Goal: Task Accomplishment & Management: Use online tool/utility

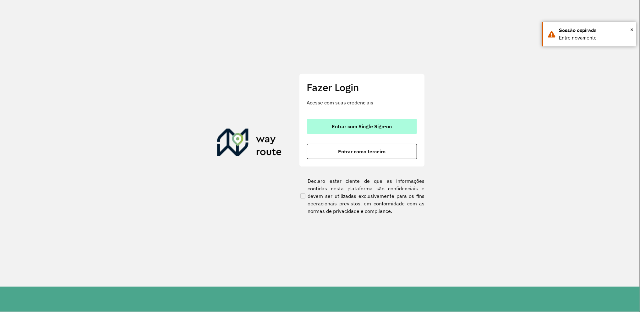
click at [383, 131] on button "Entrar com Single Sign-on" at bounding box center [362, 126] width 110 height 15
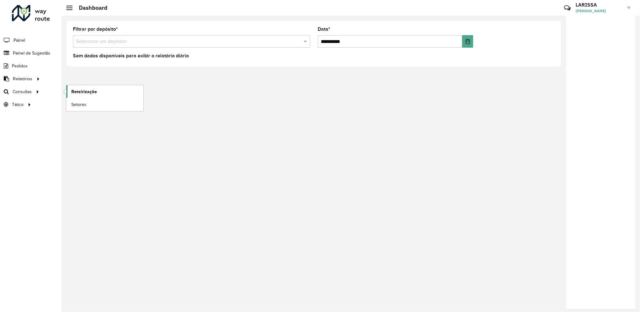
click at [73, 90] on span "Roteirização" at bounding box center [83, 92] width 25 height 7
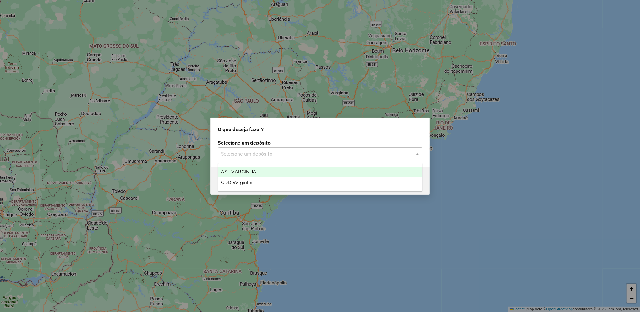
click at [264, 151] on input "text" at bounding box center [313, 154] width 185 height 8
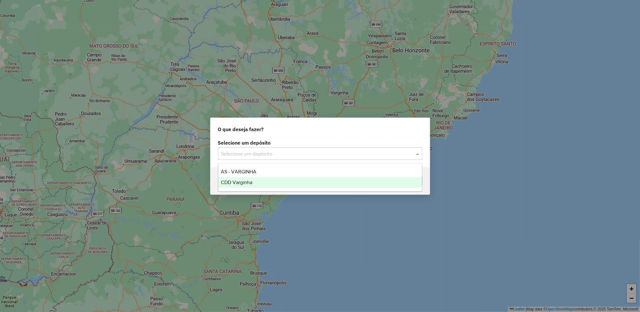
click at [265, 180] on div "CDD Varginha" at bounding box center [319, 182] width 203 height 11
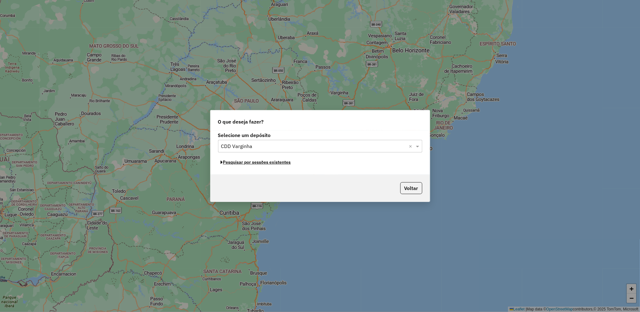
click at [277, 165] on button "Pesquisar por sessões existentes" at bounding box center [256, 163] width 76 height 10
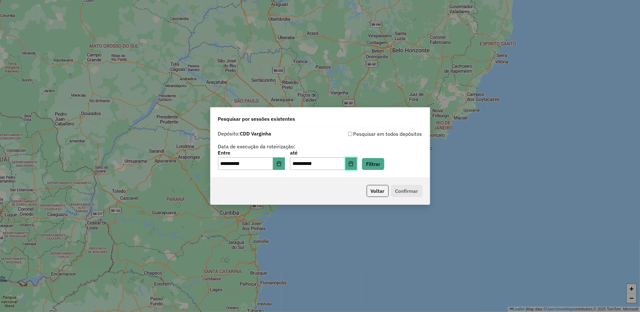
click at [353, 161] on icon "Choose Date" at bounding box center [350, 163] width 5 height 5
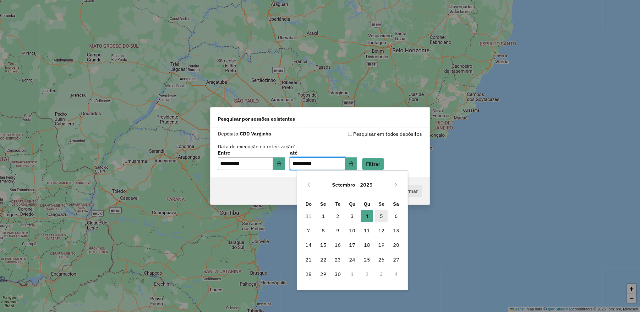
click at [378, 217] on span "5" at bounding box center [381, 216] width 13 height 13
type input "**********"
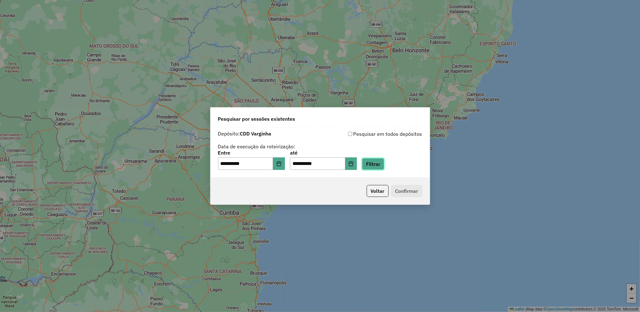
click at [384, 167] on button "Filtrar" at bounding box center [373, 164] width 22 height 12
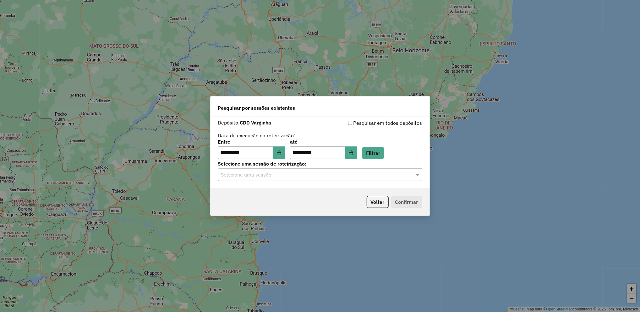
click at [261, 182] on div "**********" at bounding box center [319, 153] width 219 height 72
click at [266, 181] on div "**********" at bounding box center [319, 153] width 219 height 72
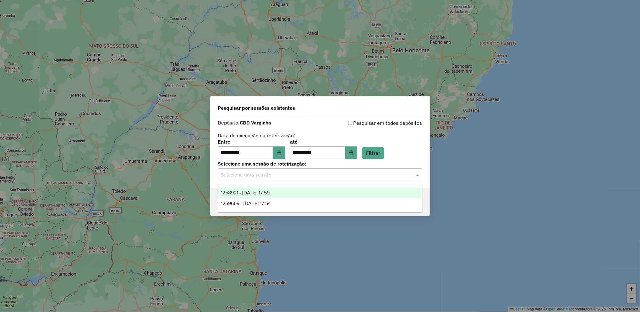
click at [285, 176] on input "text" at bounding box center [313, 175] width 185 height 8
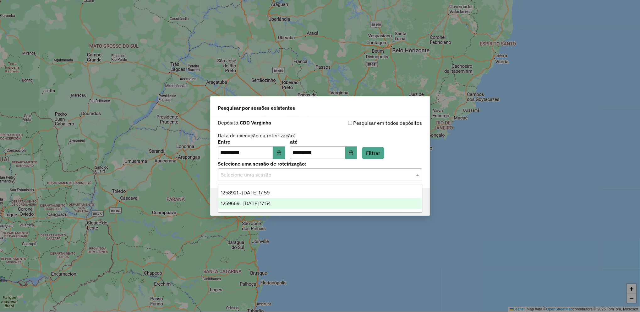
click at [278, 207] on div "1259669 - 05/09/2025 17:54" at bounding box center [319, 203] width 203 height 11
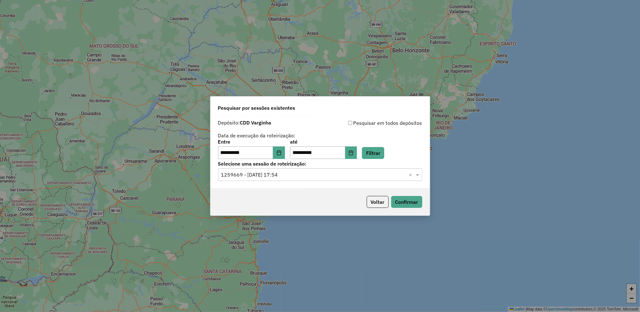
click at [408, 196] on div "Voltar Confirmar" at bounding box center [319, 202] width 219 height 27
drag, startPoint x: 408, startPoint y: 196, endPoint x: 406, endPoint y: 202, distance: 6.3
click at [406, 202] on div "Voltar Confirmar" at bounding box center [319, 202] width 219 height 27
click at [406, 202] on button "Confirmar" at bounding box center [406, 202] width 31 height 12
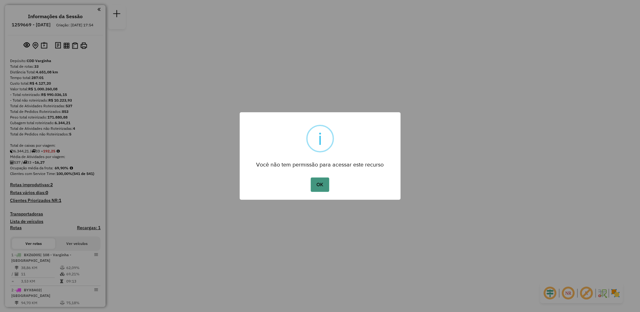
click at [322, 188] on button "OK" at bounding box center [320, 185] width 19 height 14
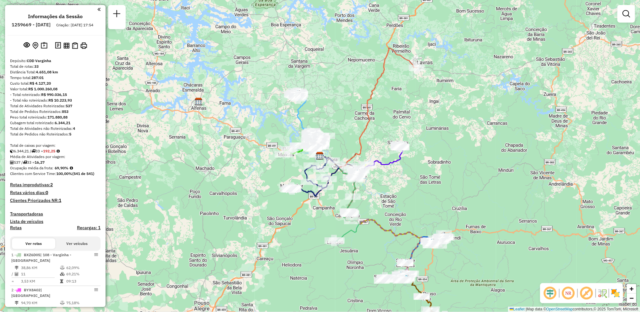
click at [344, 233] on icon at bounding box center [346, 226] width 25 height 31
select select "**********"
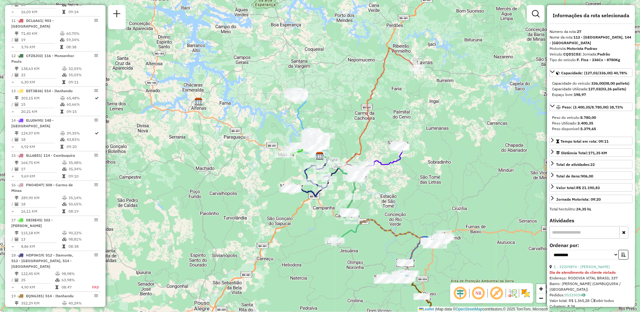
scroll to position [1149, 0]
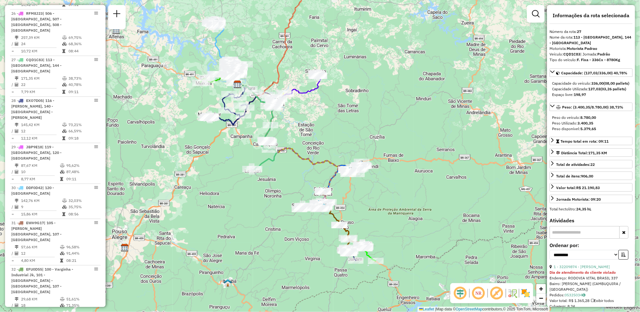
drag, startPoint x: 364, startPoint y: 246, endPoint x: 273, endPoint y: 169, distance: 119.7
click at [273, 169] on div "Janela de atendimento Grade de atendimento Capacidade Transportadoras Veículos …" at bounding box center [320, 156] width 640 height 312
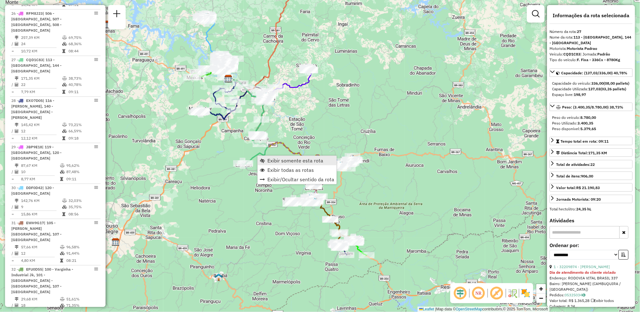
click at [265, 160] on link "Exibir somente esta rota" at bounding box center [297, 160] width 79 height 9
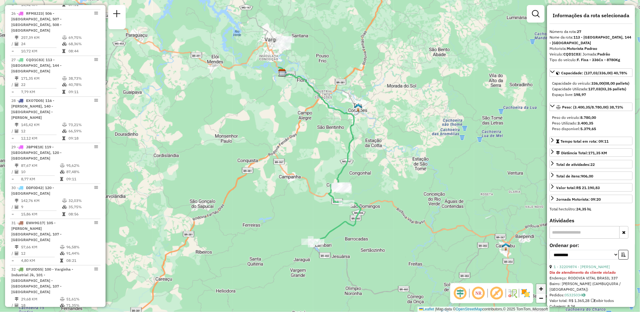
click at [542, 285] on link "+" at bounding box center [540, 289] width 9 height 9
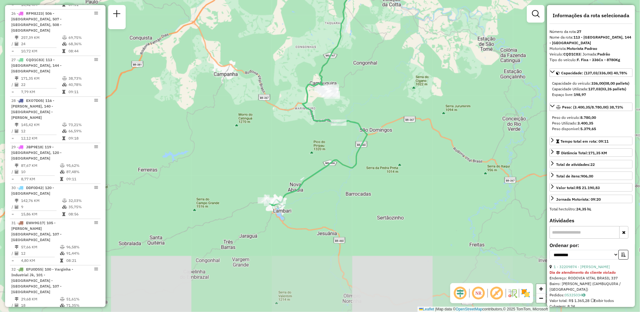
drag, startPoint x: 426, startPoint y: 219, endPoint x: 389, endPoint y: 89, distance: 134.1
click at [389, 89] on div "Janela de atendimento Grade de atendimento Capacidade Transportadoras Veículos …" at bounding box center [320, 156] width 640 height 312
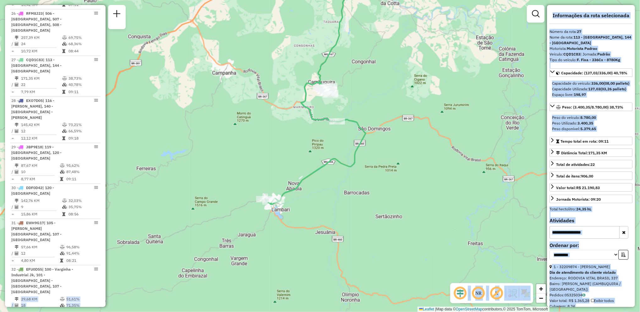
drag, startPoint x: 103, startPoint y: 244, endPoint x: 107, endPoint y: 216, distance: 28.3
click at [107, 216] on hb-router-mapa "Informações da Sessão 1259669 - [DATE] Criação: [DATE] 17:54 Depósito: CDD Varg…" at bounding box center [320, 156] width 640 height 312
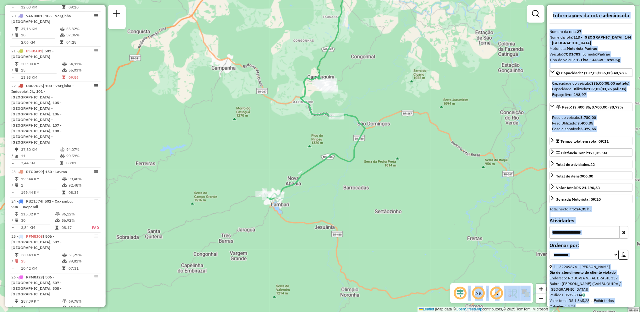
drag, startPoint x: 106, startPoint y: 223, endPoint x: 105, endPoint y: 218, distance: 5.1
click at [105, 218] on hb-router-mapa "Informações da Sessão 1259669 - [DATE] Criação: [DATE] 17:54 Depósito: CDD Varg…" at bounding box center [320, 156] width 640 height 312
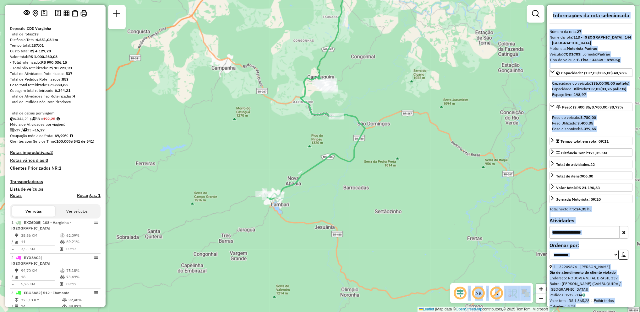
scroll to position [14, 0]
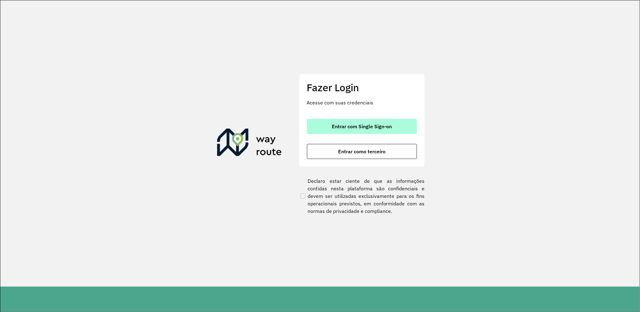
click at [361, 125] on span "Entrar com Single Sign-on" at bounding box center [362, 126] width 60 height 5
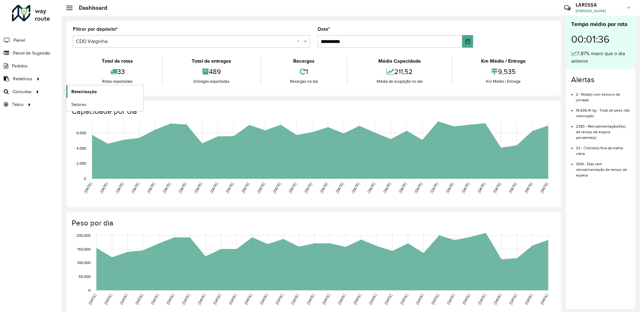
click at [69, 88] on link "Roteirização" at bounding box center [104, 91] width 77 height 13
click at [76, 95] on span "Roteirização" at bounding box center [83, 92] width 25 height 7
click at [72, 92] on span "Roteirização" at bounding box center [83, 92] width 25 height 7
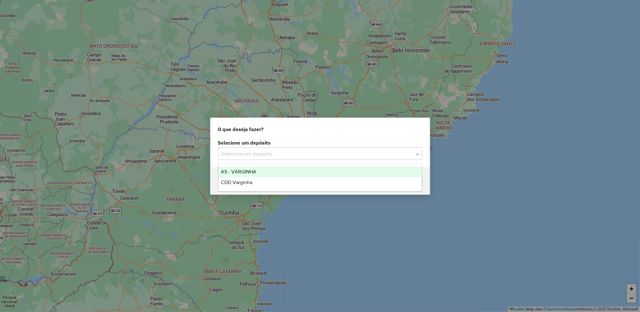
click at [333, 152] on input "text" at bounding box center [313, 154] width 185 height 8
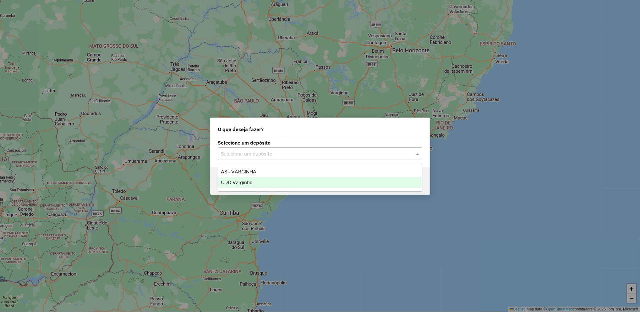
click at [281, 182] on div "CDD Varginha" at bounding box center [319, 182] width 203 height 11
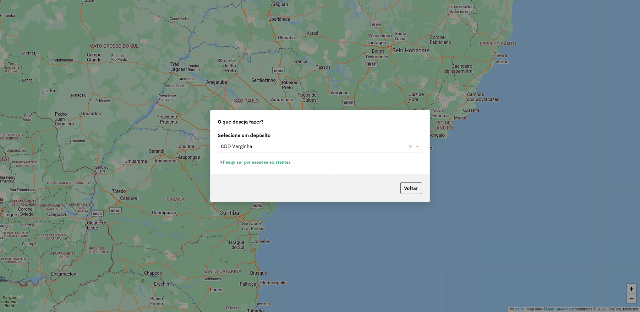
click at [281, 165] on button "Pesquisar por sessões existentes" at bounding box center [256, 163] width 76 height 10
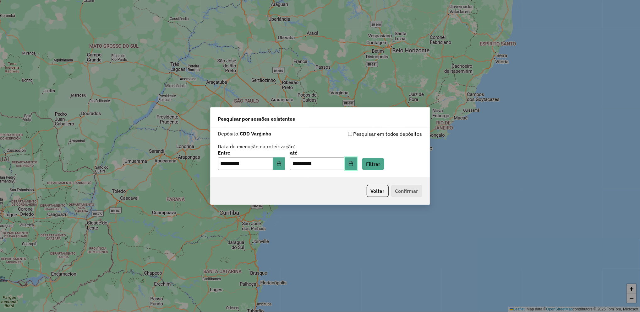
click at [357, 170] on button "Choose Date" at bounding box center [351, 164] width 12 height 13
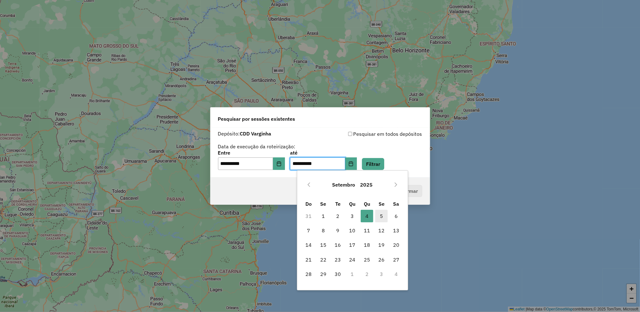
click at [379, 217] on span "5" at bounding box center [381, 216] width 13 height 13
type input "**********"
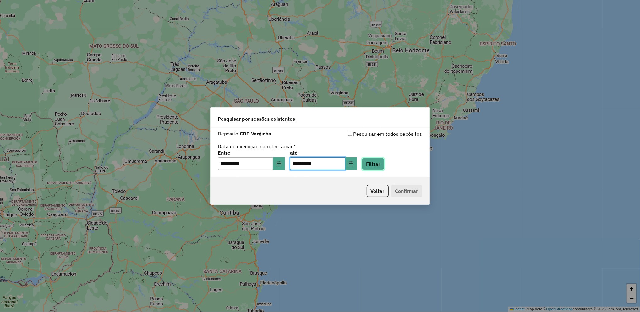
click at [384, 166] on button "Filtrar" at bounding box center [373, 164] width 22 height 12
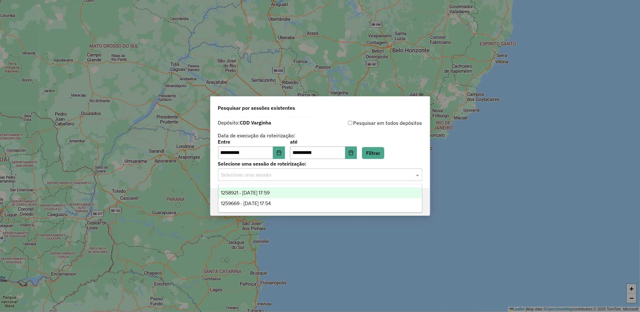
click at [331, 180] on div "Selecione uma sessão" at bounding box center [320, 175] width 204 height 13
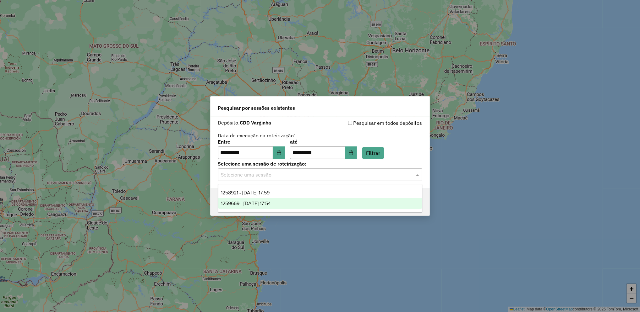
click at [311, 199] on div "1259669 - [DATE] 17:54" at bounding box center [319, 203] width 203 height 11
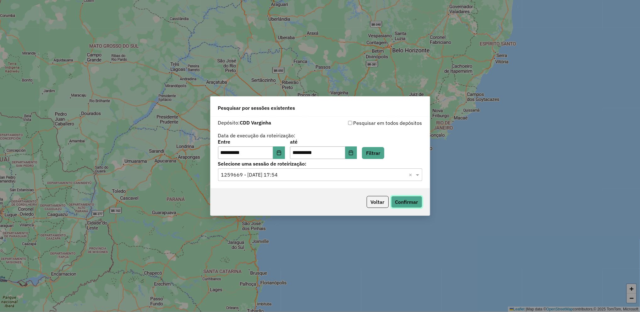
click at [402, 201] on button "Confirmar" at bounding box center [406, 202] width 31 height 12
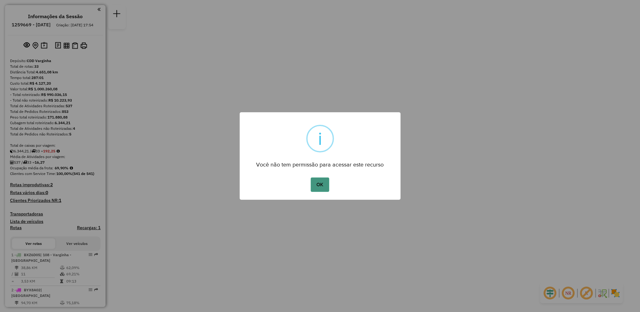
click at [323, 184] on button "OK" at bounding box center [320, 185] width 19 height 14
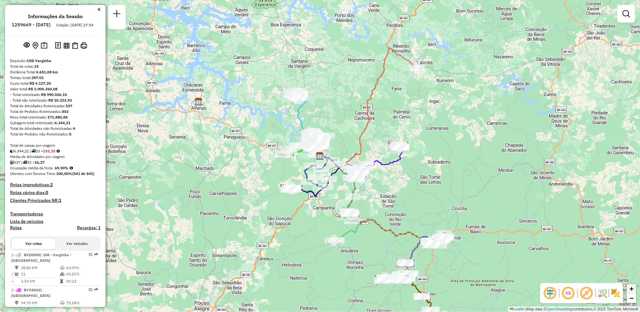
click at [629, 293] on link "+" at bounding box center [630, 289] width 9 height 9
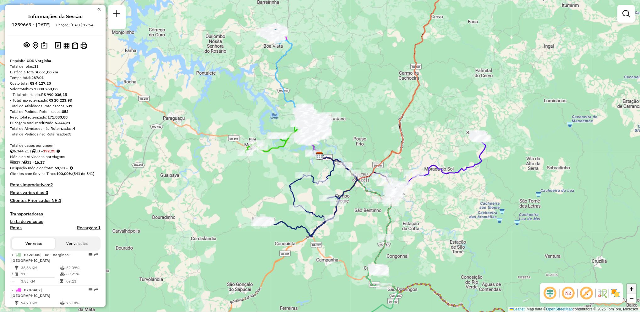
click at [629, 293] on link "+" at bounding box center [630, 289] width 9 height 9
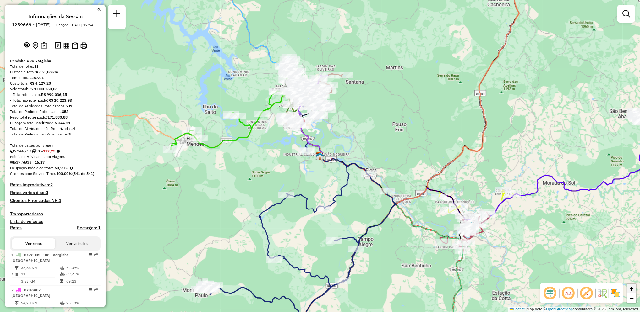
click at [629, 293] on link "+" at bounding box center [630, 289] width 9 height 9
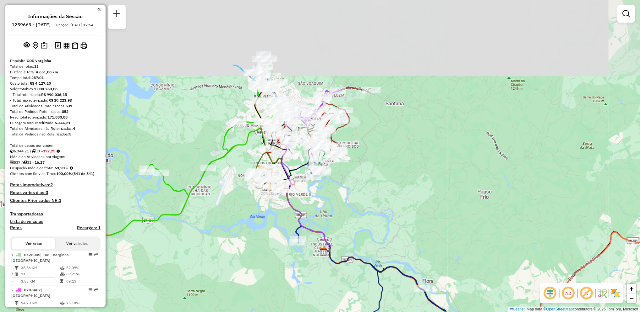
drag, startPoint x: 404, startPoint y: 91, endPoint x: 409, endPoint y: 187, distance: 95.9
click at [409, 187] on div "Janela de atendimento Grade de atendimento Capacidade Transportadoras Veículos …" at bounding box center [320, 156] width 640 height 312
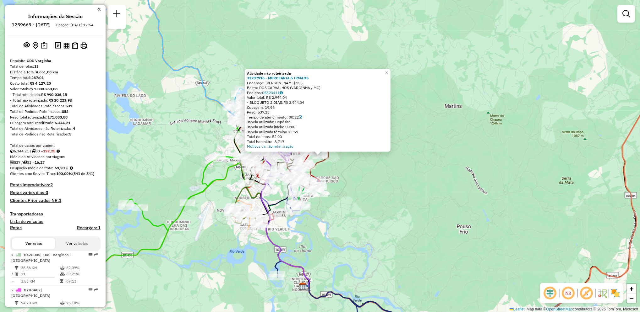
click at [363, 155] on div "Atividade não roteirizada 32207916 - MERCEARIA 5 IRMAOS Endereço: [PERSON_NAME]…" at bounding box center [320, 156] width 640 height 312
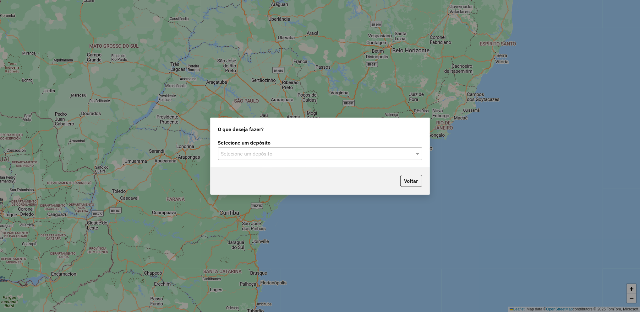
click at [247, 157] on input "text" at bounding box center [313, 154] width 185 height 8
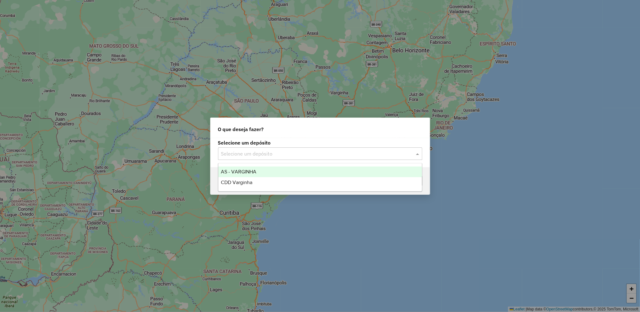
click at [247, 157] on input "text" at bounding box center [313, 154] width 185 height 8
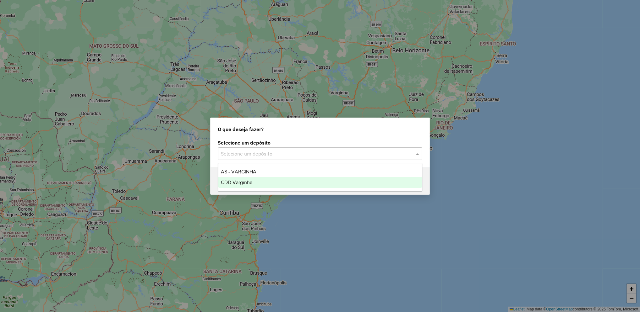
click at [260, 182] on div "CDD Varginha" at bounding box center [319, 182] width 203 height 11
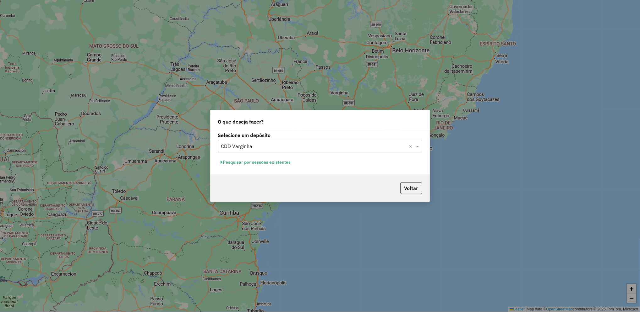
click at [279, 162] on button "Pesquisar por sessões existentes" at bounding box center [256, 163] width 76 height 10
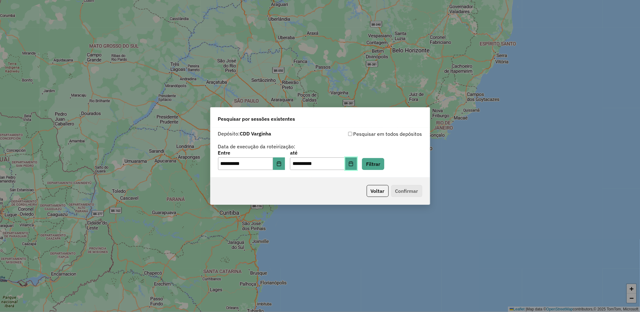
click at [357, 168] on button "Choose Date" at bounding box center [351, 164] width 12 height 13
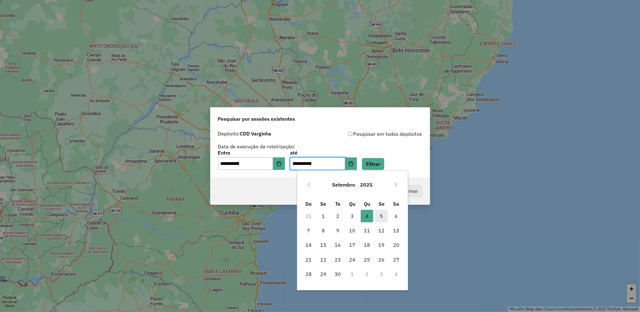
click at [385, 219] on span "5" at bounding box center [381, 216] width 13 height 13
type input "**********"
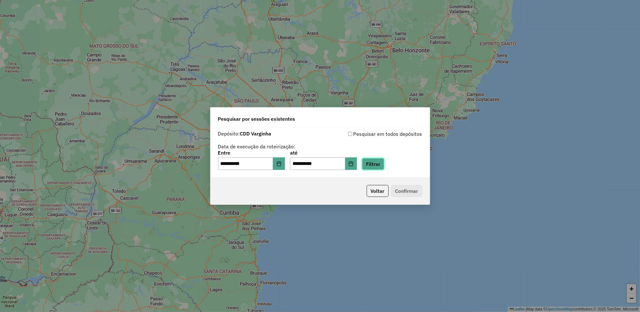
click at [381, 160] on button "Filtrar" at bounding box center [373, 164] width 22 height 12
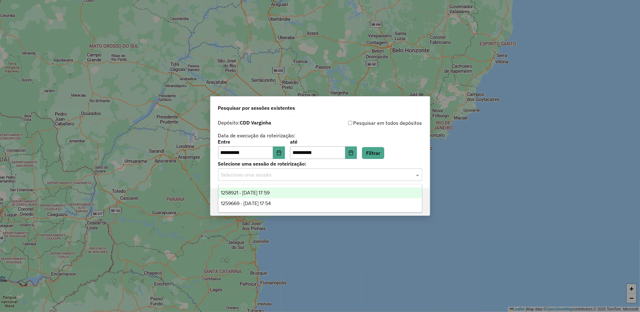
click at [303, 173] on input "text" at bounding box center [313, 175] width 185 height 8
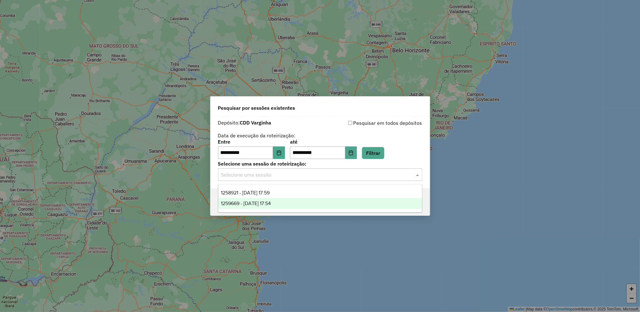
click at [293, 203] on div "1259669 - [DATE] 17:54" at bounding box center [319, 203] width 203 height 11
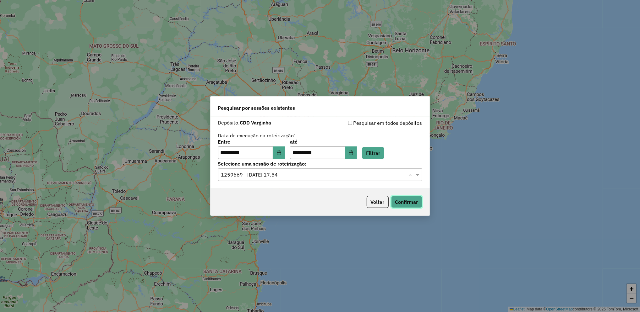
click at [415, 197] on button "Confirmar" at bounding box center [406, 202] width 31 height 12
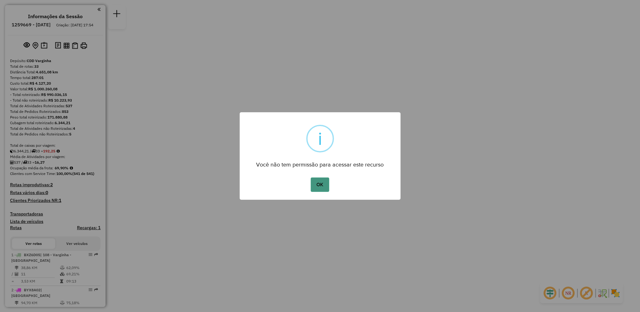
click at [318, 180] on button "OK" at bounding box center [320, 185] width 19 height 14
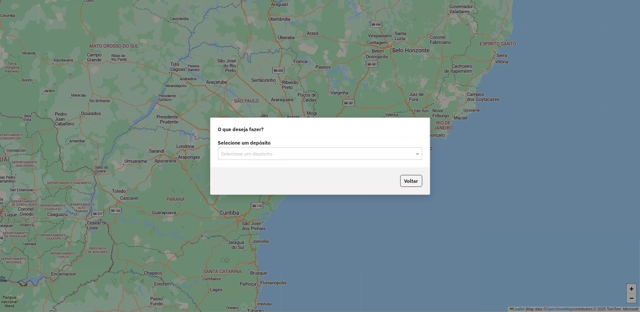
click at [299, 157] on input "text" at bounding box center [313, 154] width 185 height 8
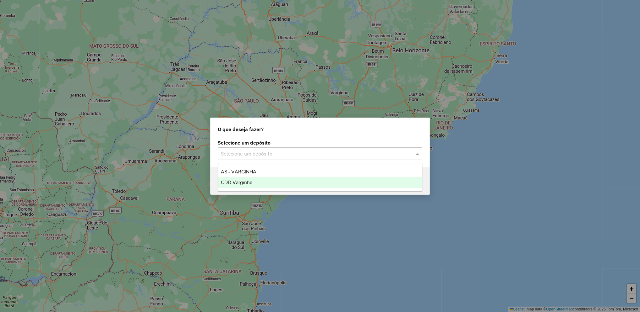
click at [276, 182] on div "CDD Varginha" at bounding box center [319, 182] width 203 height 11
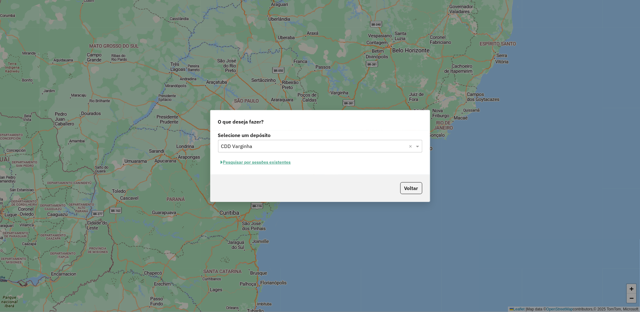
click at [267, 164] on hb-app "Aguarde... Pop-up bloqueado! Seu navegador bloqueou automáticamente a abertura …" at bounding box center [320, 156] width 640 height 312
click at [267, 164] on button "Pesquisar por sessões existentes" at bounding box center [256, 163] width 76 height 10
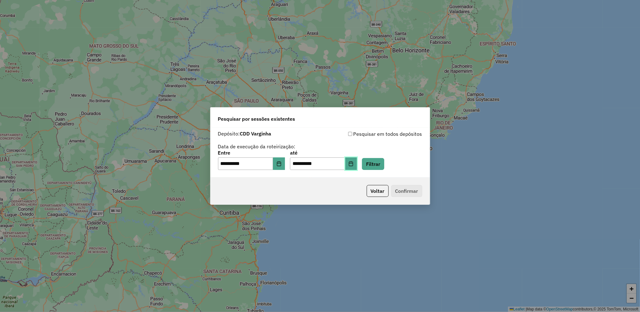
click at [357, 160] on button "Choose Date" at bounding box center [351, 164] width 12 height 13
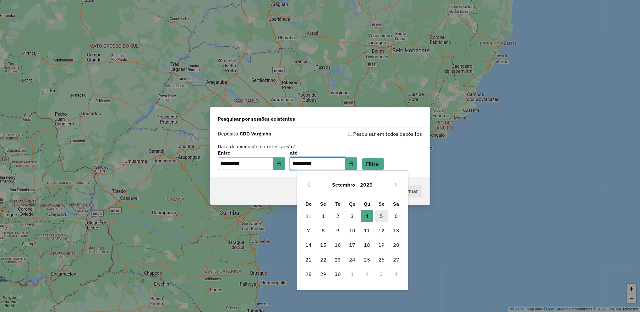
click at [379, 217] on span "5" at bounding box center [381, 216] width 13 height 13
type input "**********"
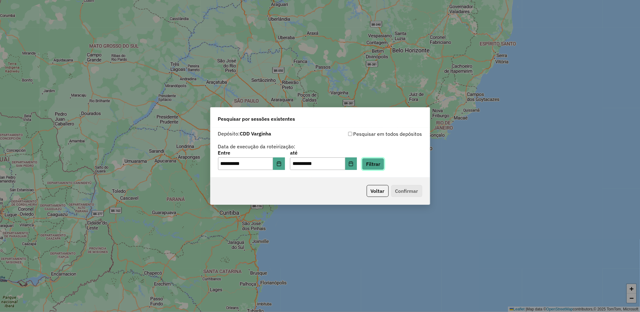
click at [384, 168] on button "Filtrar" at bounding box center [373, 164] width 22 height 12
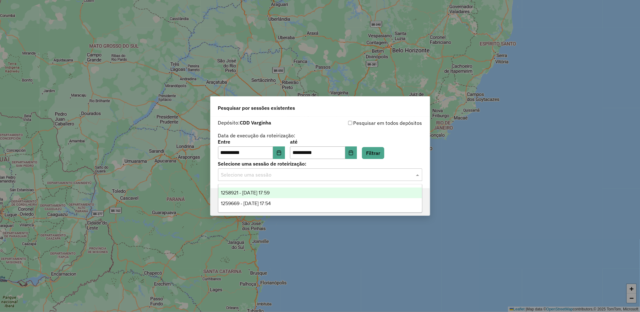
click at [326, 176] on input "text" at bounding box center [313, 175] width 185 height 8
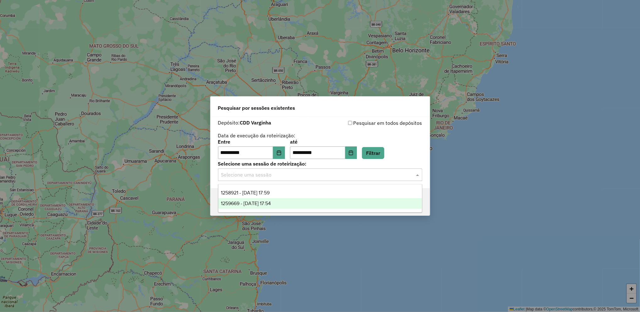
click at [285, 203] on div "1259669 - 05/09/2025 17:54" at bounding box center [319, 203] width 203 height 11
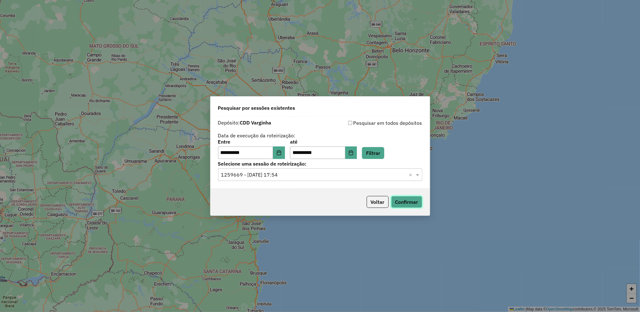
click at [419, 202] on button "Confirmar" at bounding box center [406, 202] width 31 height 12
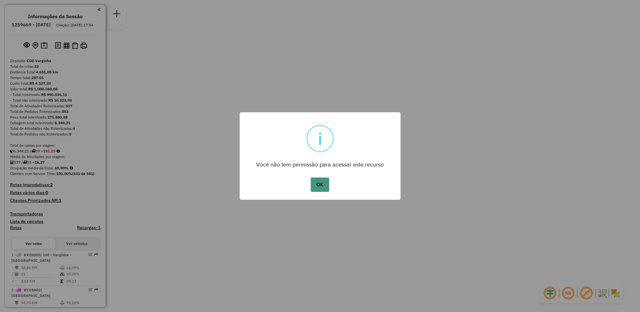
click at [317, 187] on button "OK" at bounding box center [320, 185] width 19 height 14
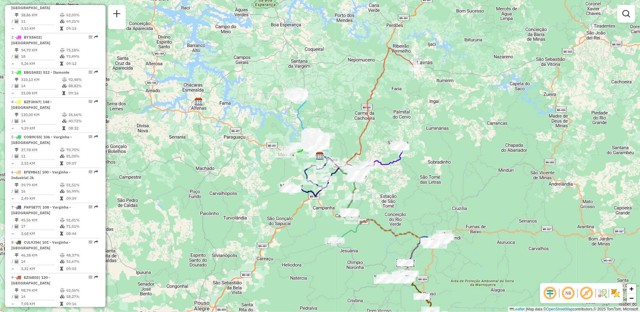
scroll to position [265, 0]
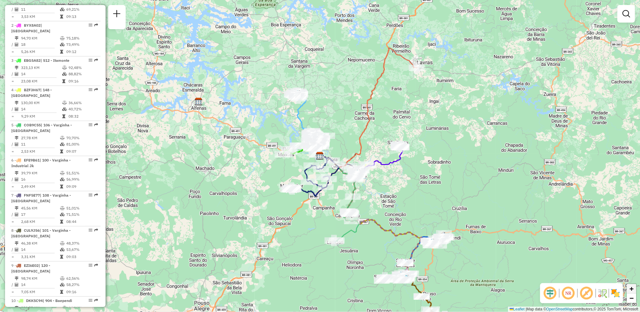
click at [636, 294] on link "+" at bounding box center [630, 289] width 9 height 9
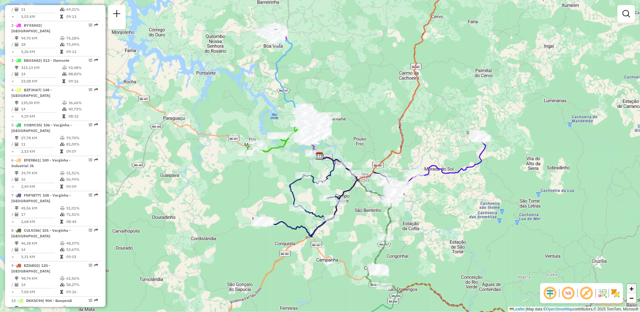
click at [636, 294] on link "+" at bounding box center [630, 289] width 9 height 9
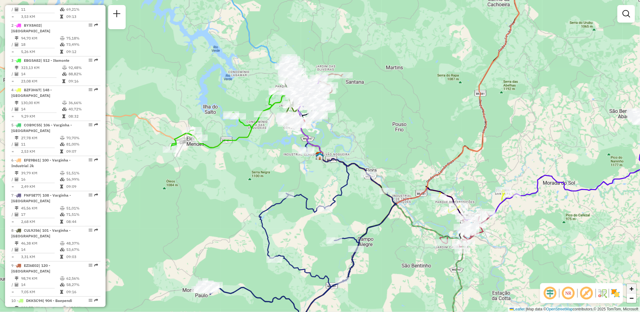
click at [629, 289] on link "+" at bounding box center [630, 289] width 9 height 9
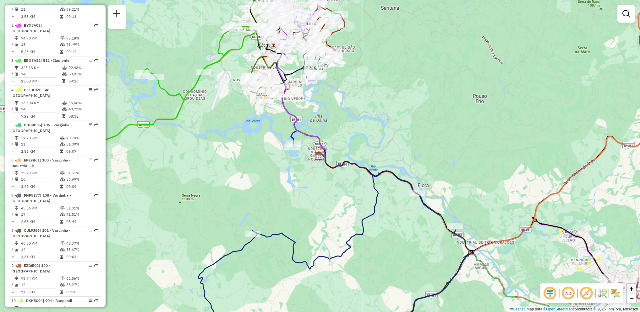
click at [629, 289] on link "+" at bounding box center [630, 289] width 9 height 9
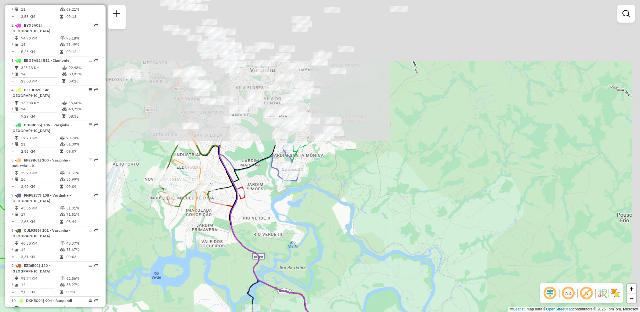
drag, startPoint x: 396, startPoint y: 66, endPoint x: 382, endPoint y: 245, distance: 179.3
click at [382, 245] on div "Janela de atendimento Grade de atendimento Capacidade Transportadoras Veículos …" at bounding box center [320, 156] width 640 height 312
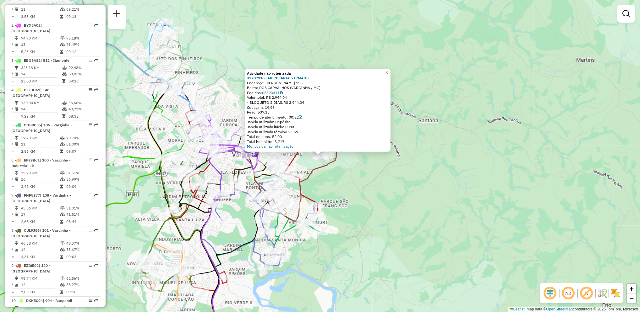
click at [427, 155] on div "Atividade não roteirizada 32207916 - MERCEARIA 5 IRMAOS Endereço: [PERSON_NAME]…" at bounding box center [320, 156] width 640 height 312
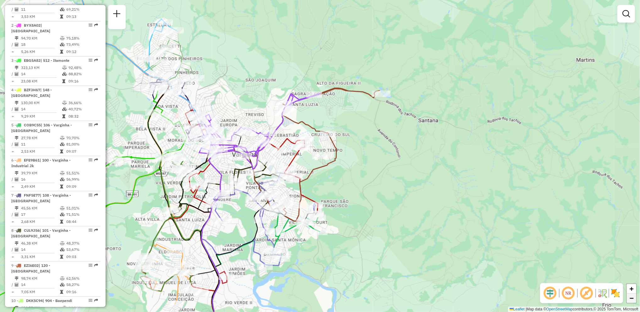
click at [633, 295] on link "−" at bounding box center [630, 298] width 9 height 9
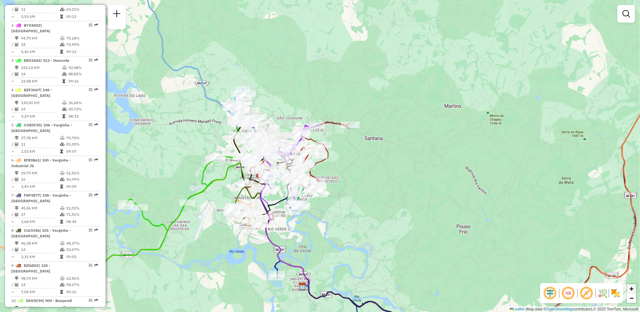
click at [630, 290] on span "+" at bounding box center [631, 289] width 4 height 8
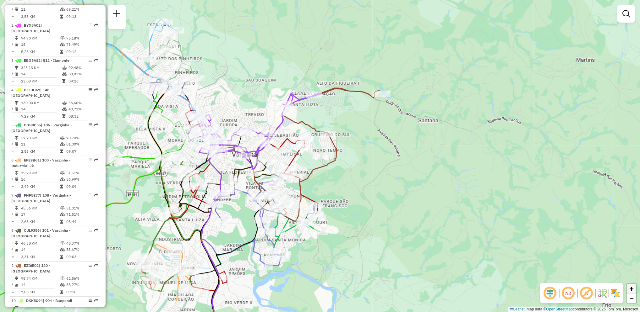
click at [630, 290] on span "+" at bounding box center [631, 289] width 4 height 8
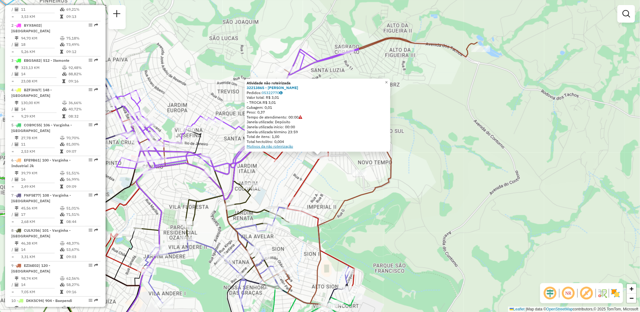
click at [279, 147] on link "Motivos da não roteirização" at bounding box center [270, 146] width 46 height 5
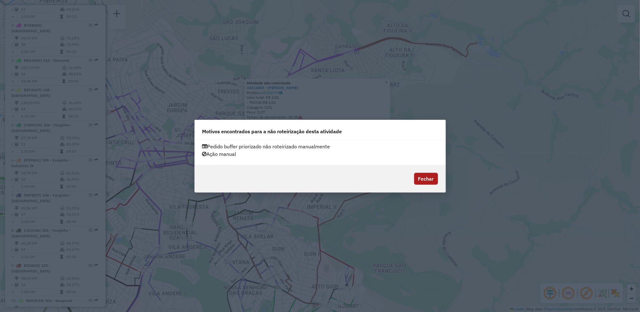
click at [427, 182] on button "Fechar" at bounding box center [426, 179] width 24 height 12
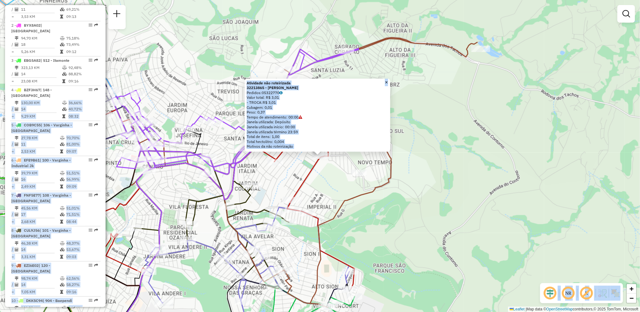
drag, startPoint x: 103, startPoint y: 103, endPoint x: 108, endPoint y: 57, distance: 46.4
click at [108, 57] on hb-router-mapa "Informações da Sessão 1259669 - [DATE] Criação: [DATE] 17:54 Depósito: CDD Varg…" at bounding box center [320, 156] width 640 height 312
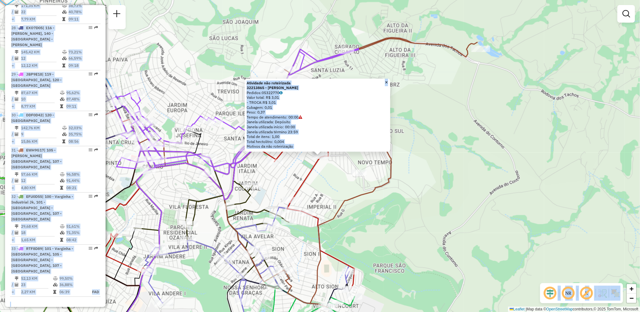
scroll to position [1243, 0]
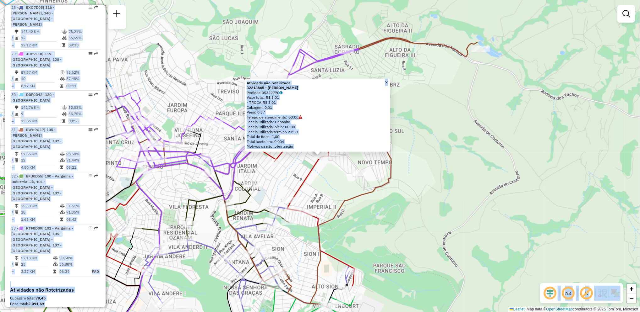
click at [78, 301] on div "Peso total: 2.091,69" at bounding box center [55, 304] width 90 height 6
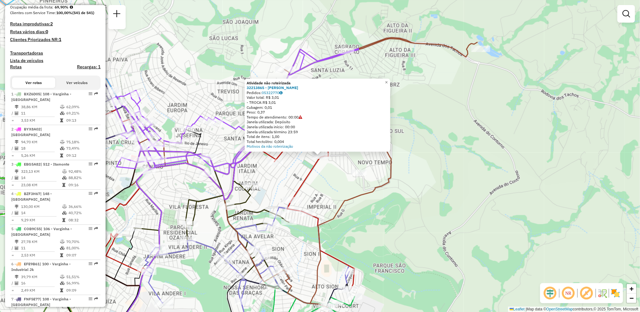
scroll to position [108, 0]
